Goal: Task Accomplishment & Management: Use online tool/utility

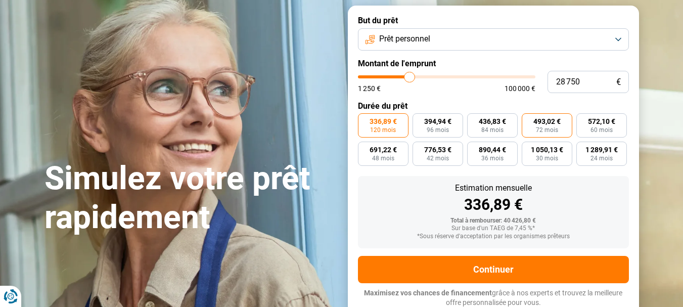
click at [542, 122] on span "493,02 €" at bounding box center [546, 121] width 27 height 7
click at [528, 120] on input "493,02 € 72 mois" at bounding box center [525, 116] width 7 height 7
radio input "true"
type input "33 250"
type input "33250"
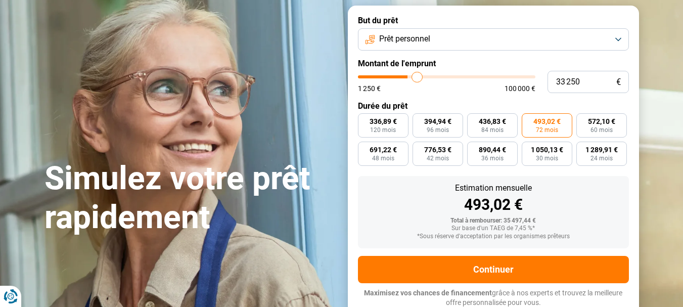
click at [417, 75] on input "range" at bounding box center [446, 76] width 177 height 3
radio input "true"
type input "31 750"
type input "31750"
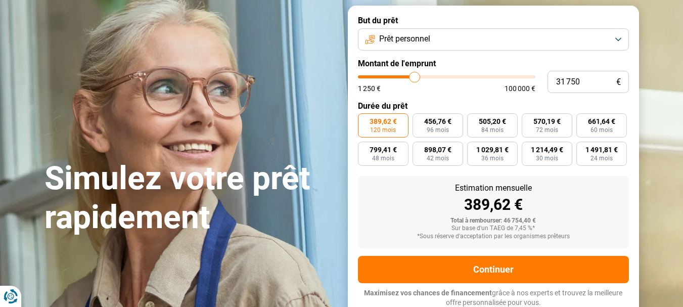
type input "31 250"
type input "31250"
type input "31 000"
type input "31000"
type input "30 750"
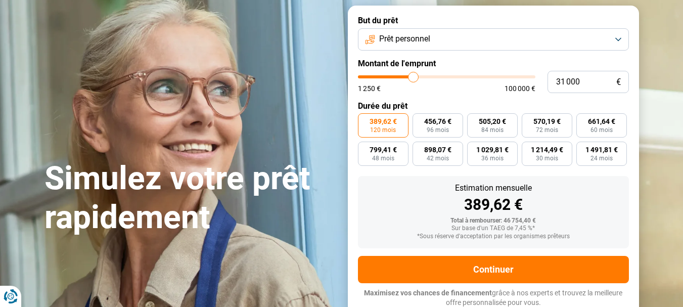
type input "30750"
type input "30 500"
type input "30500"
type input "30 250"
type input "30250"
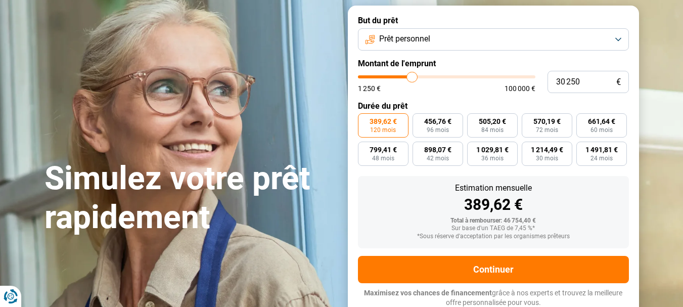
type input "29 750"
type input "29750"
type input "29 500"
type input "29500"
type input "29 750"
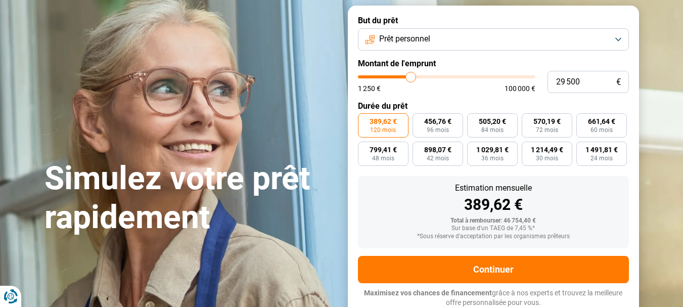
type input "29750"
type input "30 250"
type input "30250"
type input "30 500"
type input "30500"
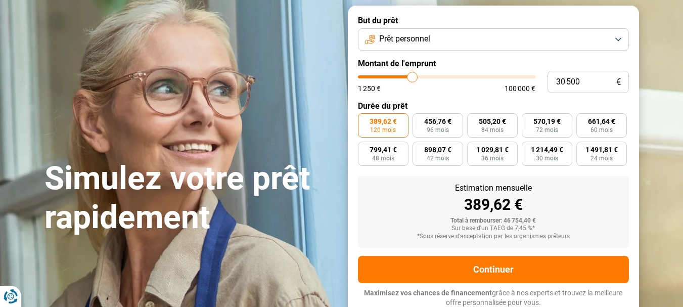
type input "30 750"
type input "30750"
type input "30 500"
type input "30500"
type input "30 250"
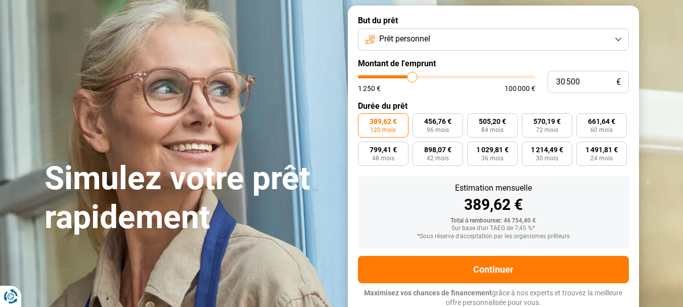
type input "30250"
type input "29 750"
type input "29750"
type input "29 500"
drag, startPoint x: 417, startPoint y: 74, endPoint x: 411, endPoint y: 75, distance: 5.7
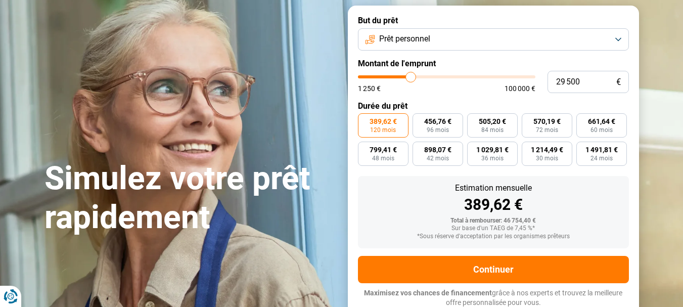
type input "29500"
click at [411, 75] on input "range" at bounding box center [446, 76] width 177 height 3
drag, startPoint x: 585, startPoint y: 75, endPoint x: 523, endPoint y: 75, distance: 61.7
click at [523, 75] on div "29 500 € 1 250 € 100 000 €" at bounding box center [493, 82] width 271 height 22
type input "3"
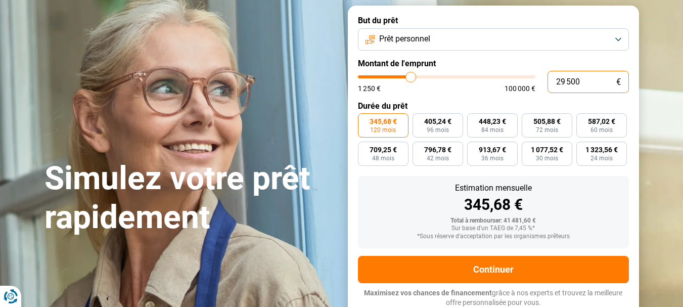
type input "1250"
type input "30"
type input "1250"
type input "300"
type input "1250"
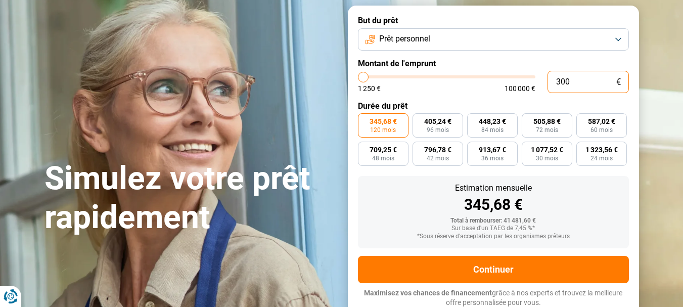
type input "3 000"
type input "3000"
type input "30 000"
type input "30000"
type input "3 000"
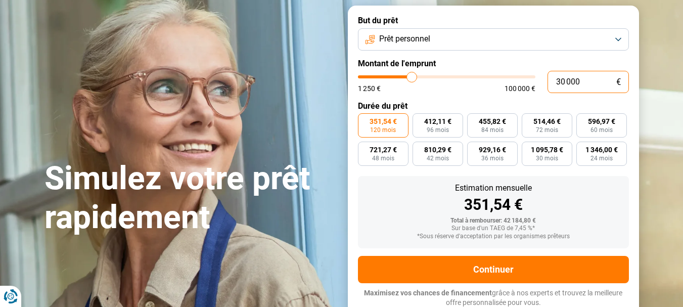
type input "3000"
type input "300"
type input "1250"
type input "30"
type input "1250"
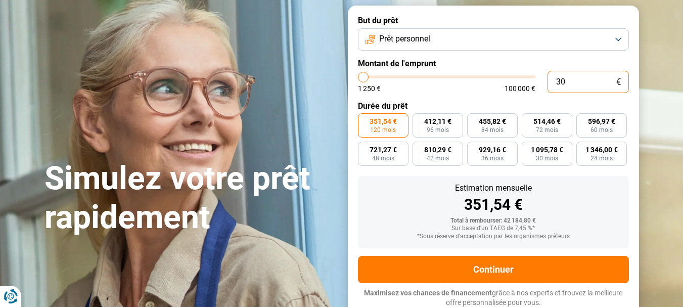
type input "3"
type input "1250"
type input "0"
type input "1250"
type input "1 250"
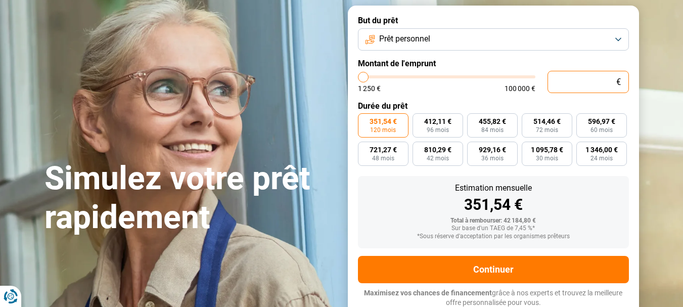
type input "1250"
radio input "true"
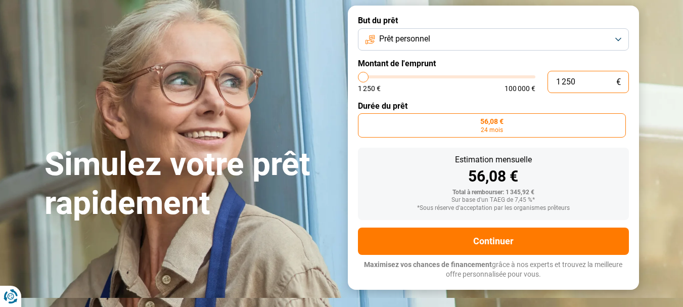
type input "12 504"
type input "12500"
type input "125 046"
type input "100000"
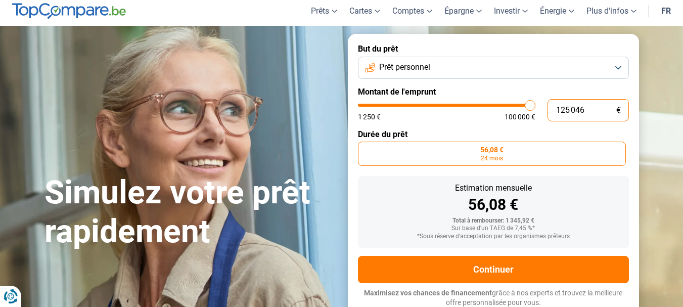
type input "12 504"
type input "12500"
type input "1 250"
type input "1250"
type input "125"
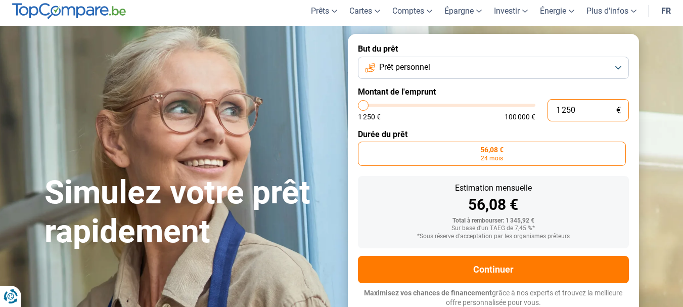
type input "1250"
type input "12"
type input "1250"
type input "1"
type input "1250"
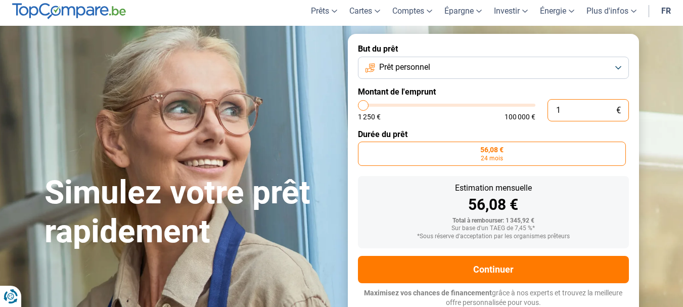
type input "0"
type input "1250"
type input "4"
type input "1250"
type input "46"
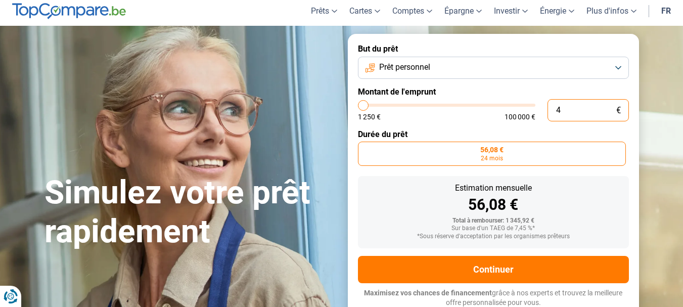
type input "1250"
type input "460"
type input "1250"
type input "4 600"
type input "4500"
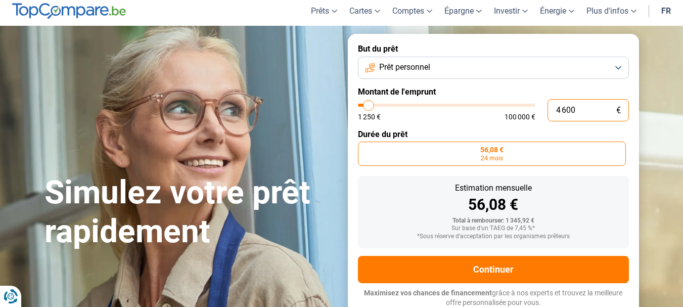
type input "46 000"
type input "46000"
radio input "false"
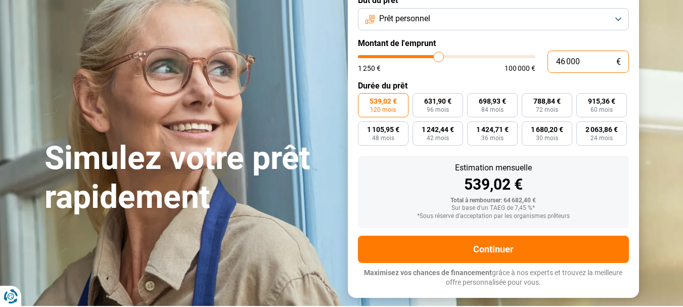
scroll to position [37, 0]
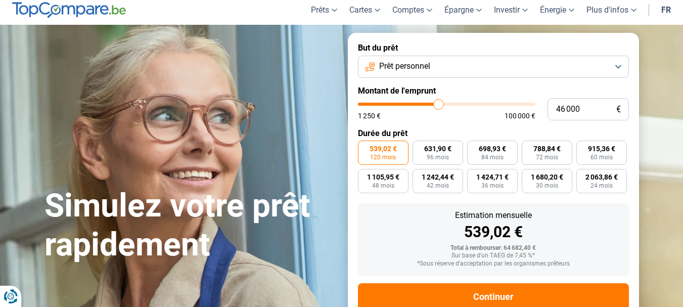
click at [622, 62] on button "Prêt personnel" at bounding box center [493, 67] width 271 height 22
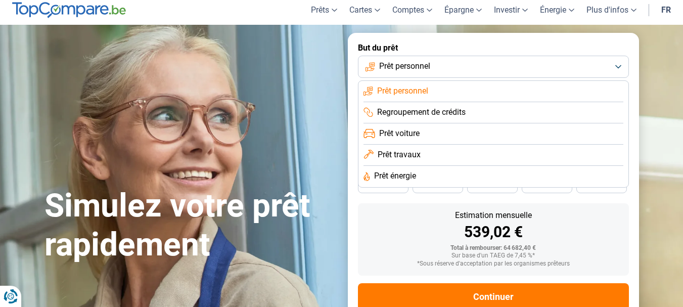
click at [472, 133] on li "Prêt voiture" at bounding box center [493, 133] width 260 height 21
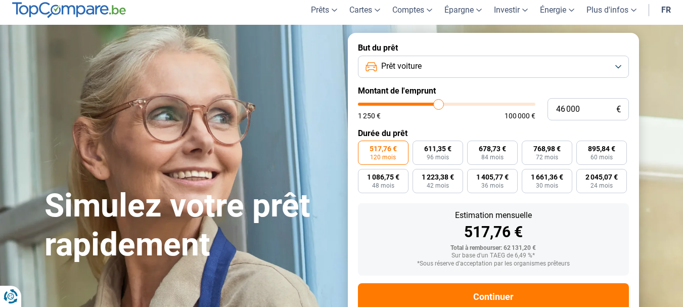
scroll to position [64, 0]
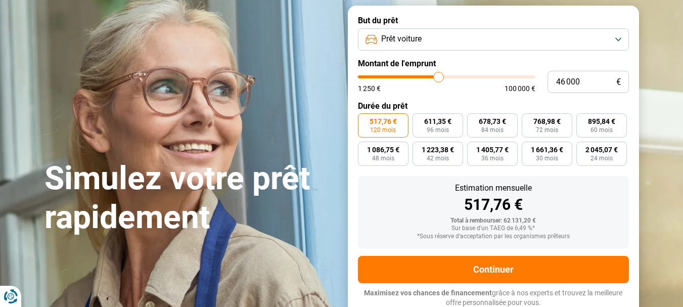
click at [619, 35] on button "Prêt voiture" at bounding box center [493, 39] width 271 height 22
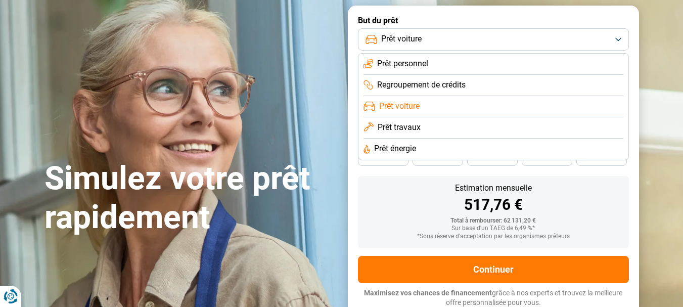
click at [438, 86] on span "Regroupement de crédits" at bounding box center [421, 84] width 88 height 11
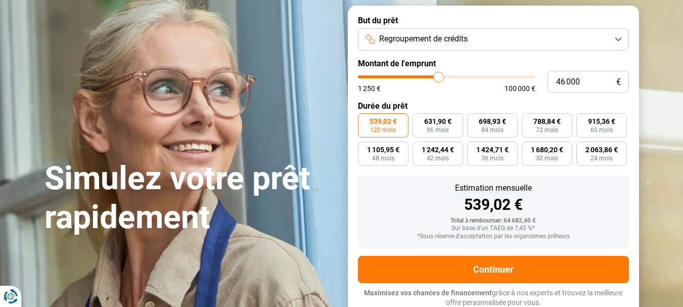
click at [621, 34] on button "Regroupement de crédits" at bounding box center [493, 39] width 271 height 22
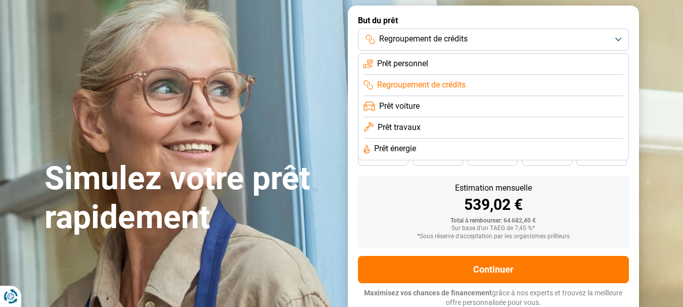
click at [441, 104] on li "Prêt voiture" at bounding box center [493, 106] width 260 height 21
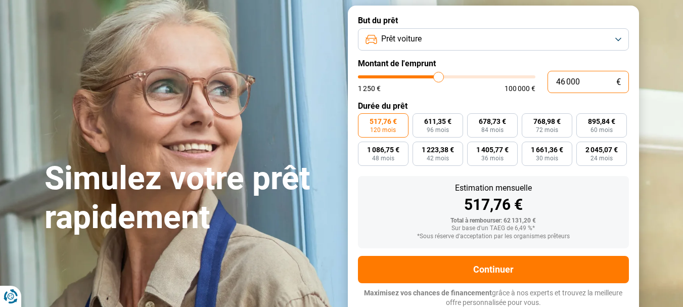
drag, startPoint x: 585, startPoint y: 83, endPoint x: 543, endPoint y: 86, distance: 42.0
click at [543, 86] on div "46 000 € 1 250 € 100 000 €" at bounding box center [493, 82] width 271 height 22
type input "1"
type input "1250"
type input "16"
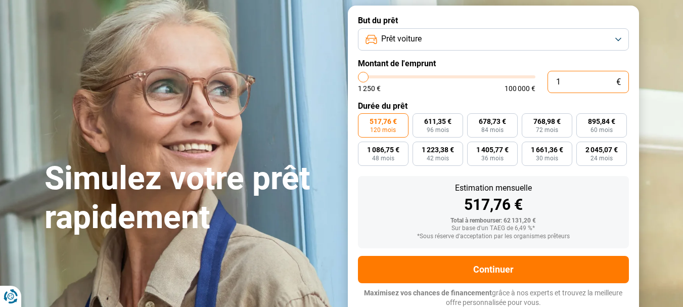
type input "1250"
type input "160"
type input "1250"
type input "1 600"
type input "1500"
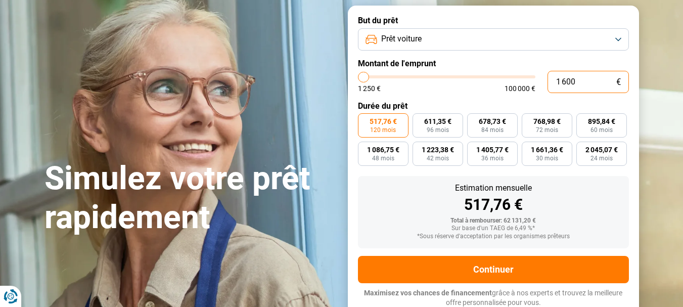
type input "16 000"
type input "16000"
radio input "true"
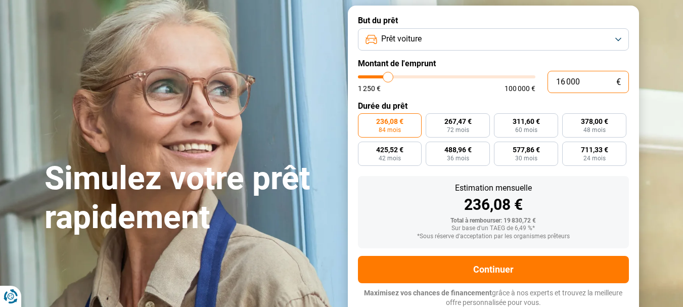
type input "1 600"
type input "1500"
type input "160"
type input "1250"
type input "16"
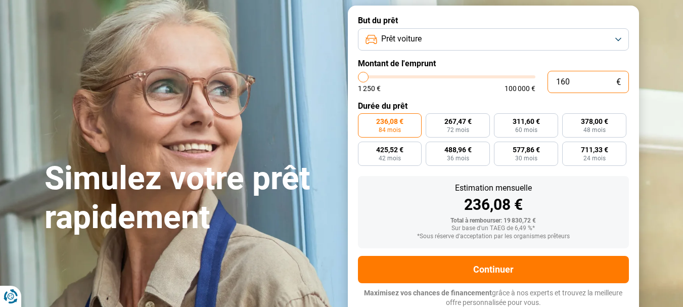
type input "1250"
type input "1"
type input "1250"
type input "14"
type input "1250"
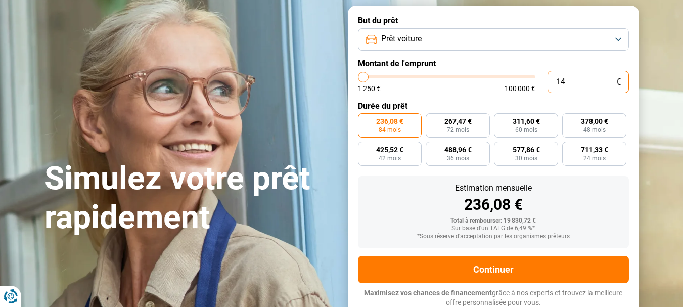
type input "140"
type input "1250"
type input "1 400"
type input "1500"
type input "14 000"
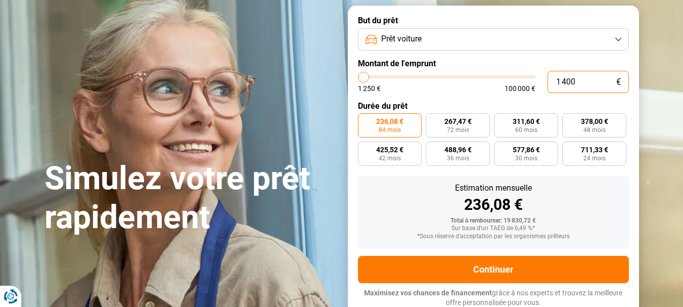
type input "14000"
radio input "true"
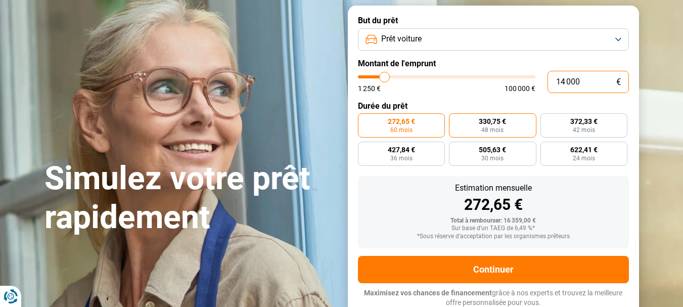
type input "14 000"
click at [502, 118] on span "330,75 €" at bounding box center [492, 121] width 27 height 7
click at [455, 116] on input "330,75 € 48 mois" at bounding box center [452, 116] width 7 height 7
radio input "true"
drag, startPoint x: 591, startPoint y: 78, endPoint x: 501, endPoint y: 85, distance: 89.8
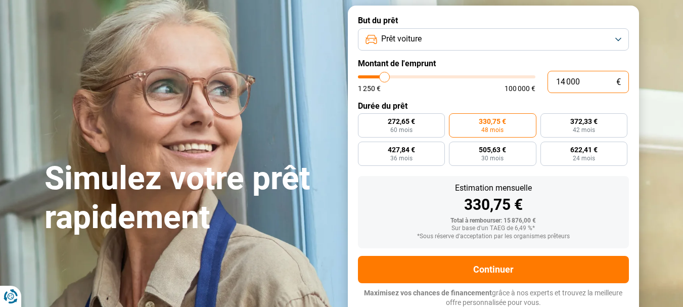
click at [501, 85] on div "14 000 € 1 250 € 100 000 €" at bounding box center [493, 82] width 271 height 22
type input "0"
type input "1250"
type input "1"
type input "1250"
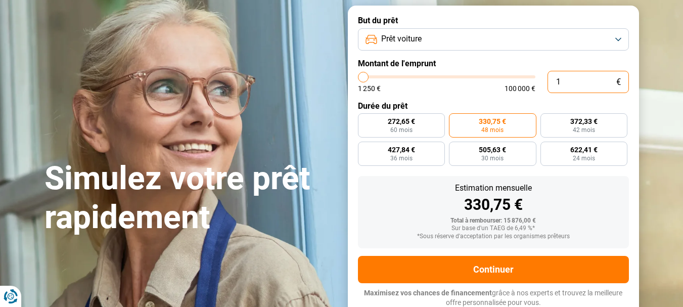
type input "15"
type input "1250"
type input "150"
type input "1250"
type input "1 500"
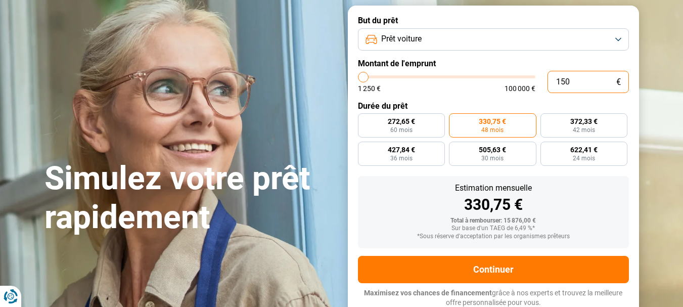
type input "1500"
type input "15 000"
type input "15000"
type input "15 000"
radio input "true"
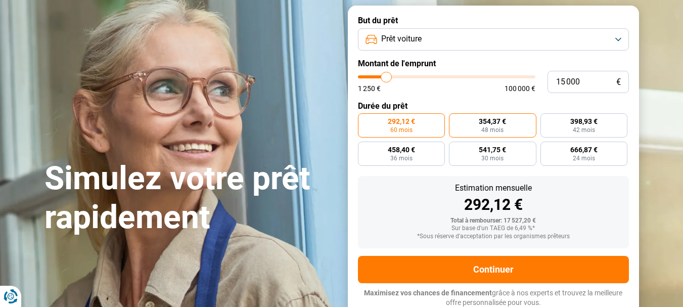
click at [503, 119] on span "354,37 €" at bounding box center [492, 121] width 27 height 7
click at [455, 119] on input "354,37 € 48 mois" at bounding box center [452, 116] width 7 height 7
radio input "true"
click at [619, 37] on button "Prêt voiture" at bounding box center [493, 39] width 271 height 22
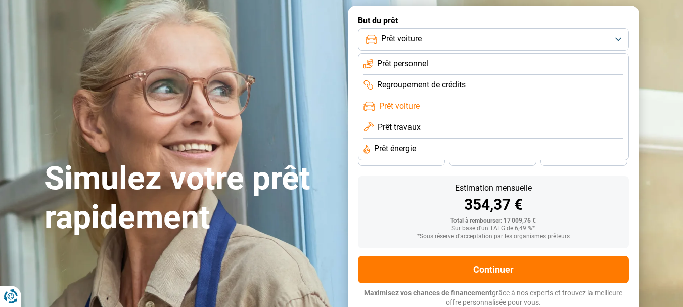
click at [435, 130] on li "Prêt travaux" at bounding box center [493, 127] width 260 height 21
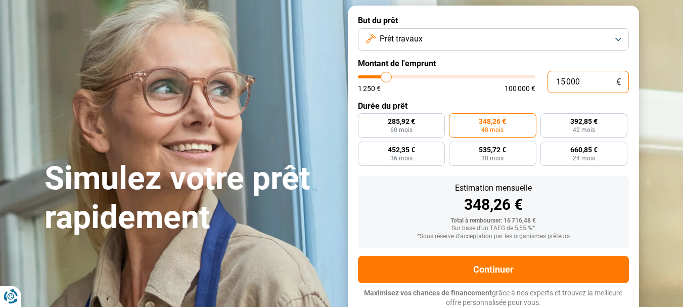
drag, startPoint x: 587, startPoint y: 76, endPoint x: 521, endPoint y: 81, distance: 66.4
click at [521, 81] on div "15 000 € 1 250 € 100 000 €" at bounding box center [493, 82] width 271 height 22
type input "7"
type input "1250"
type input "70"
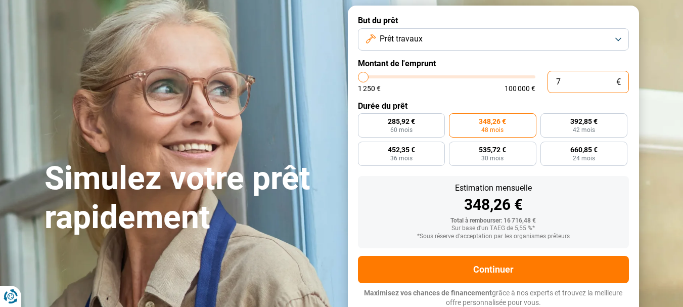
type input "1250"
type input "700"
type input "1250"
type input "7 000"
type input "7000"
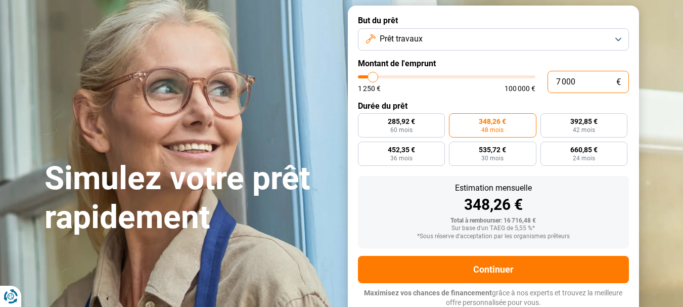
radio input "true"
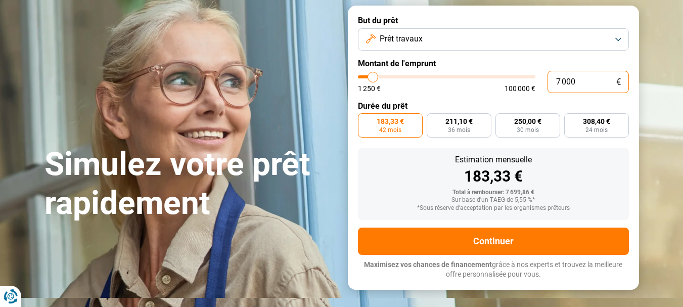
scroll to position [36, 0]
